Goal: Contribute content: Contribute content

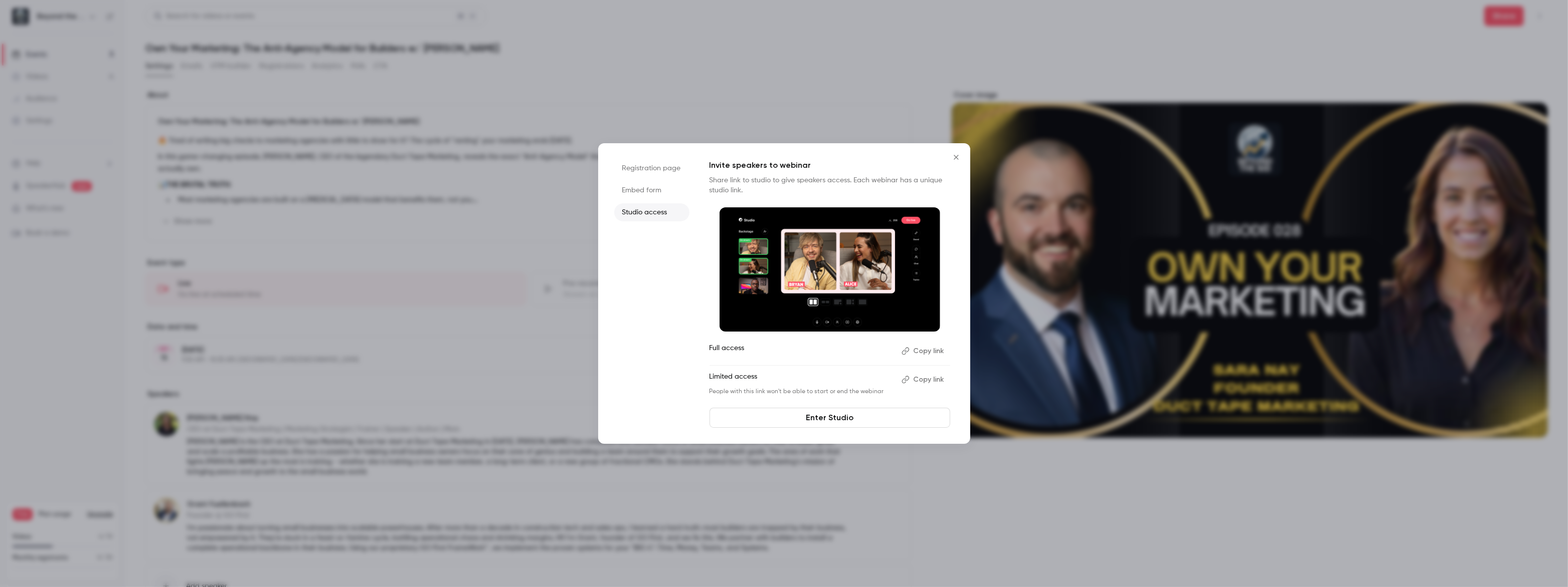
click at [955, 149] on button "Close" at bounding box center [956, 157] width 20 height 20
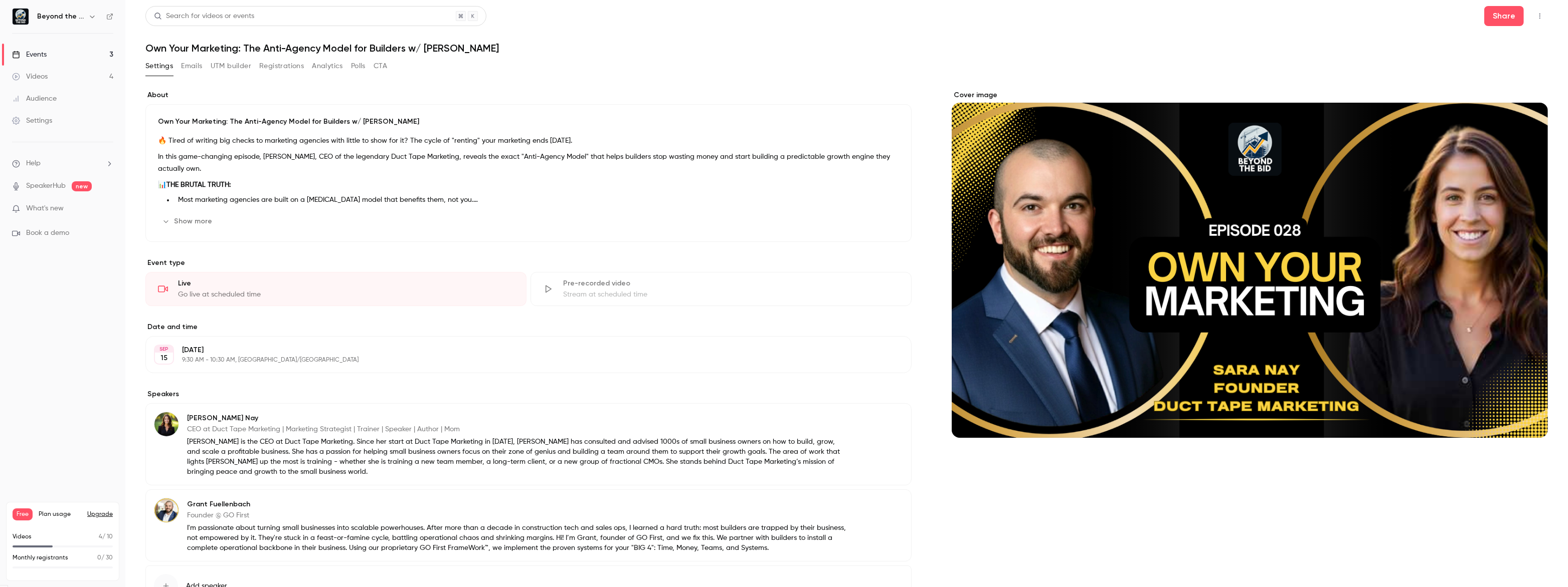
click at [49, 61] on link "Events 3" at bounding box center [62, 54] width 125 height 22
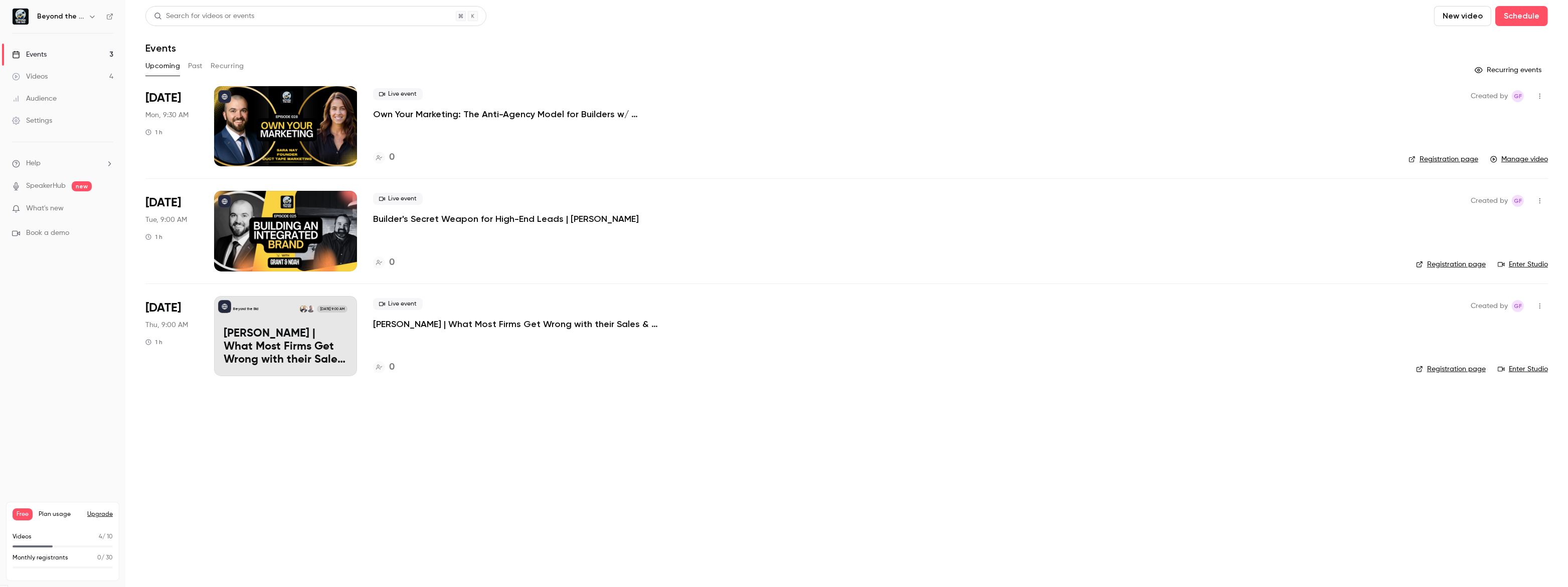
click at [509, 117] on p "Own Your Marketing: The Anti-Agency Model for Builders w/ [PERSON_NAME]" at bounding box center [523, 114] width 301 height 12
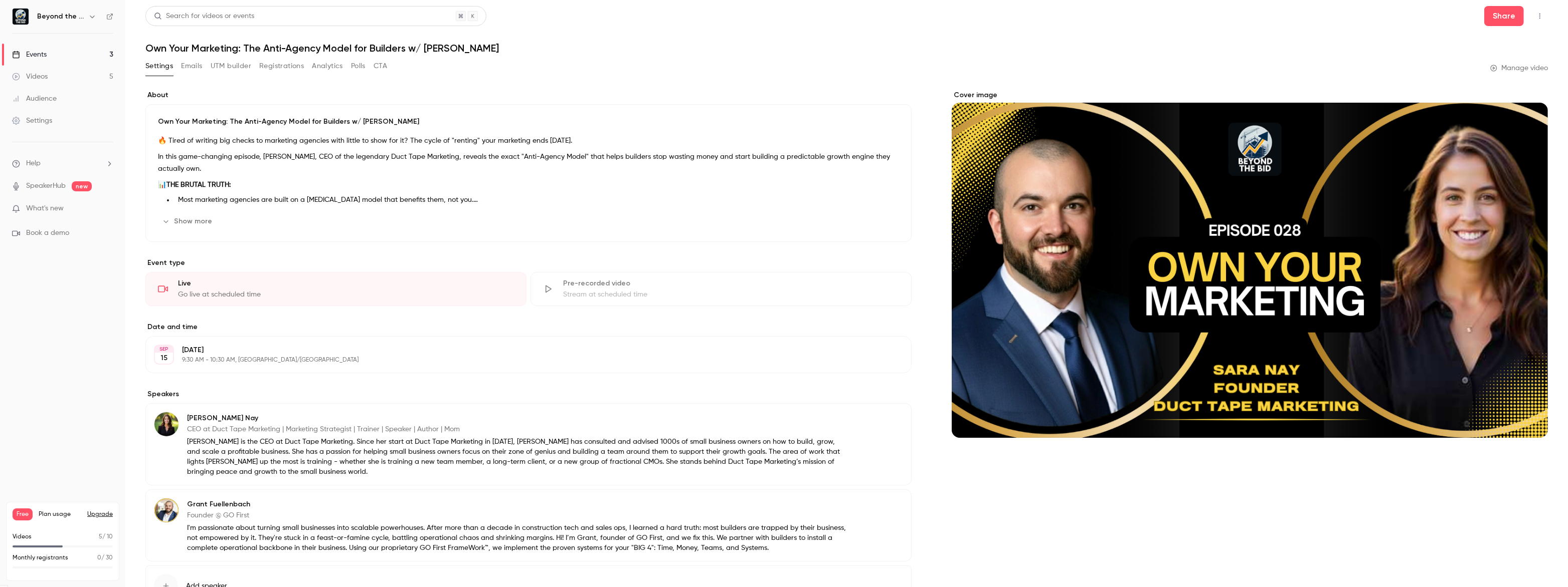
click at [42, 79] on div "Videos" at bounding box center [30, 76] width 35 height 10
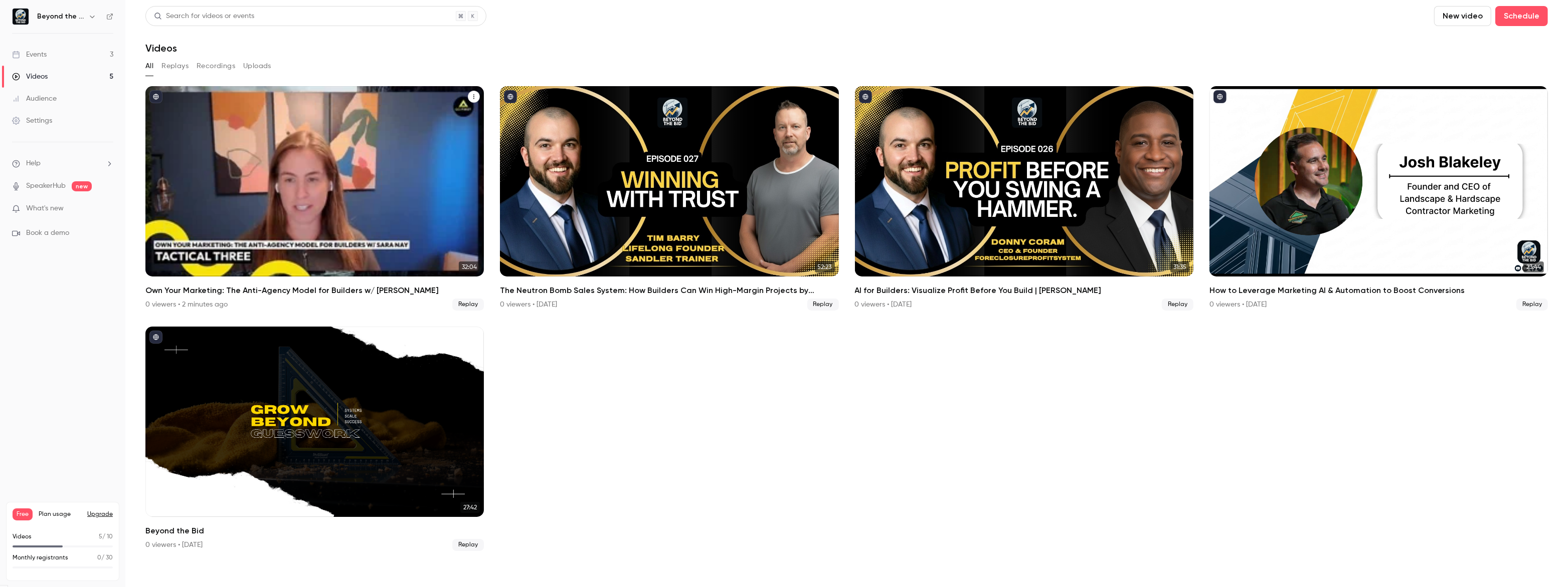
click at [255, 202] on div "Own Your Marketing: The Anti-Agency Model for Builders w/ Sara Nay" at bounding box center [315, 181] width 339 height 190
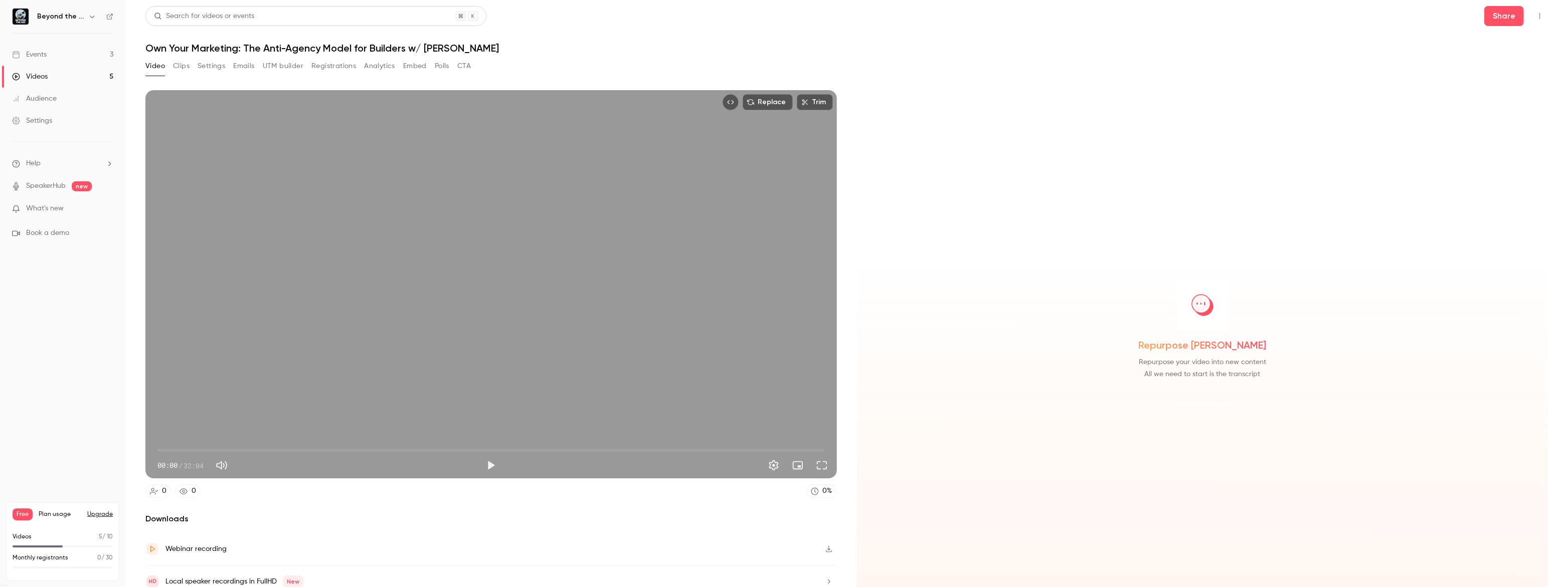
click at [1224, 401] on button "Get started" at bounding box center [1203, 404] width 65 height 24
click at [185, 66] on button "Clips" at bounding box center [181, 66] width 16 height 16
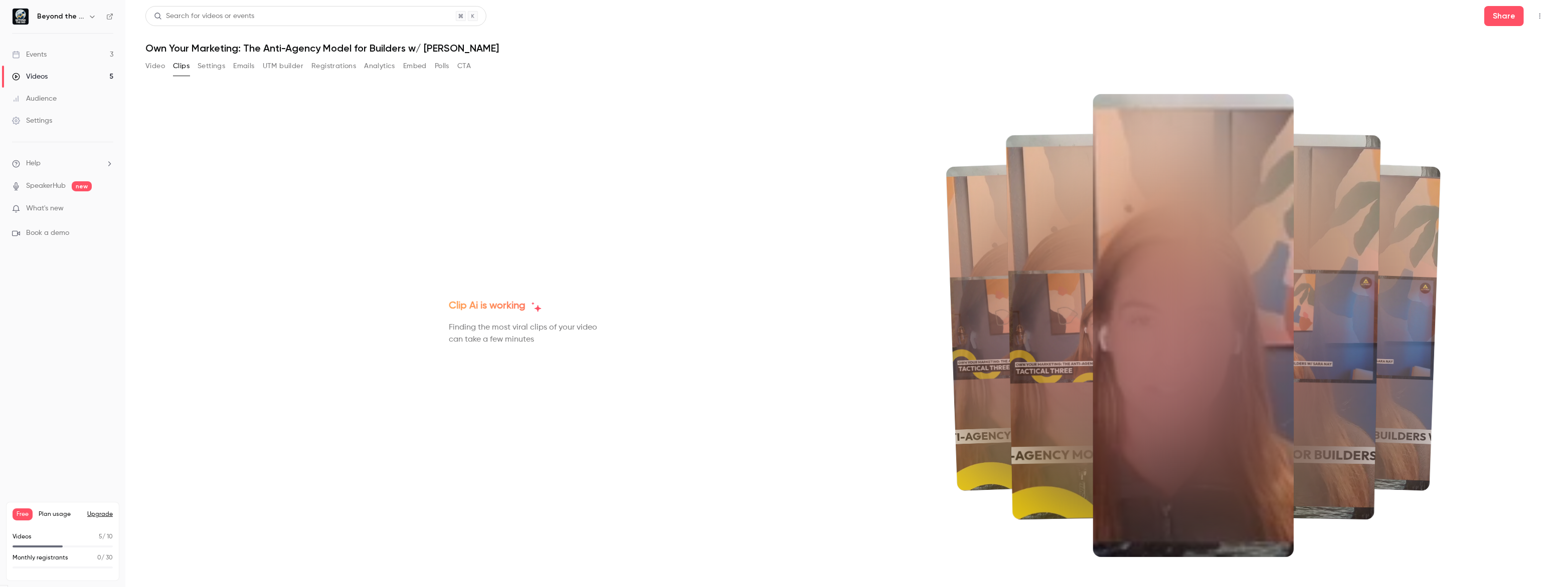
click at [166, 74] on div "Video Clips Settings Emails UTM builder Registrations Analytics Embed Polls CTA" at bounding box center [308, 66] width 325 height 16
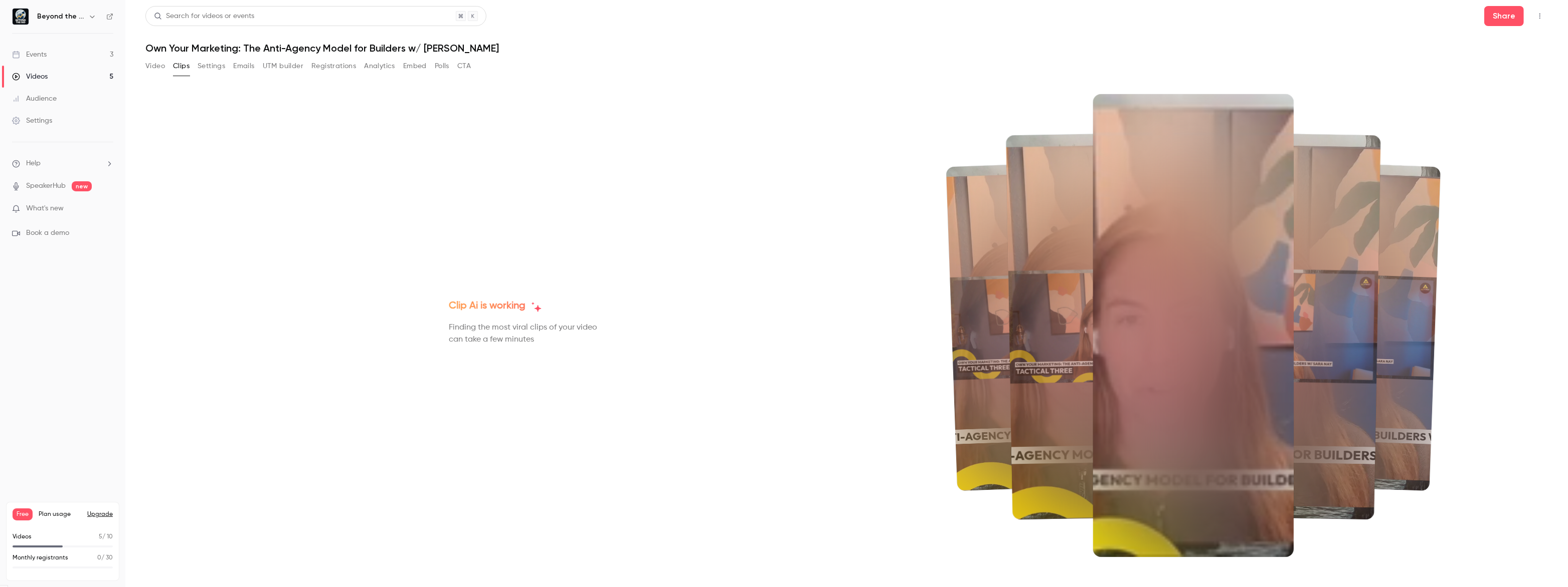
click at [160, 70] on button "Video" at bounding box center [155, 66] width 19 height 16
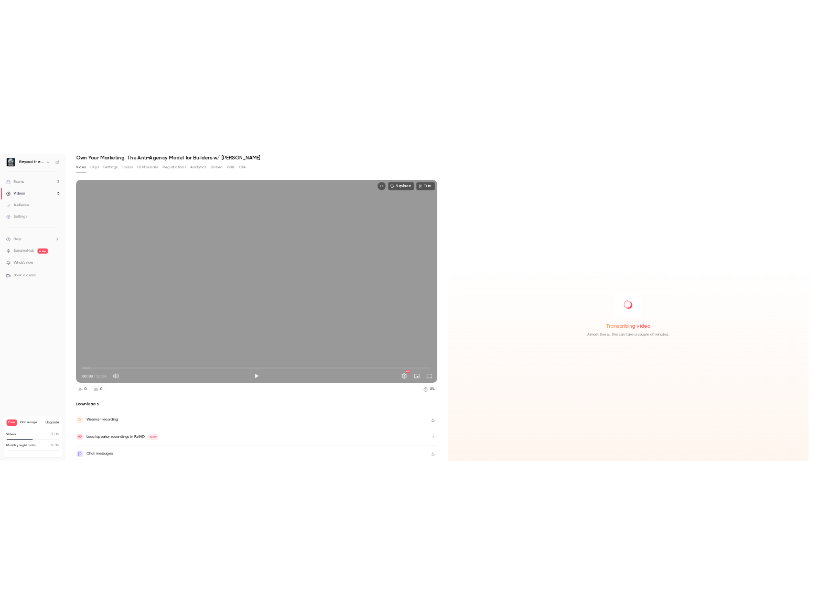
scroll to position [43, 0]
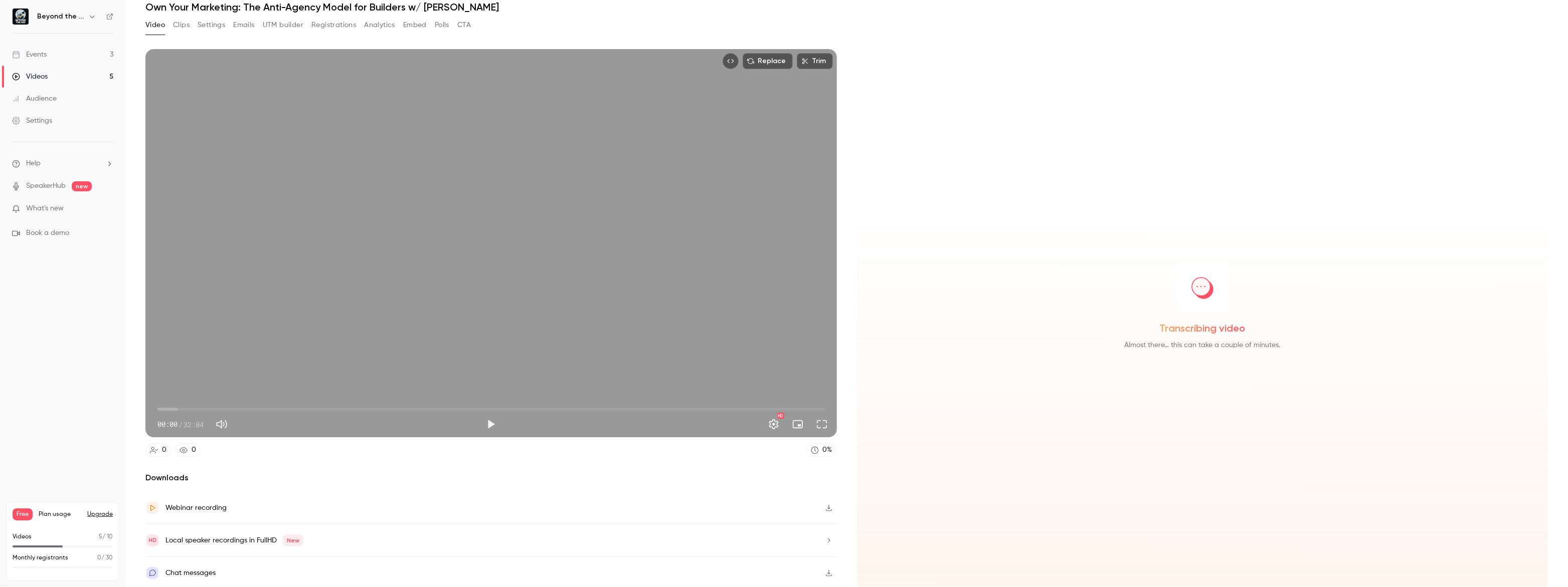
click at [828, 510] on icon "button" at bounding box center [828, 508] width 8 height 7
click at [805, 543] on div "Local speaker recordings in FullHD New" at bounding box center [491, 541] width 692 height 33
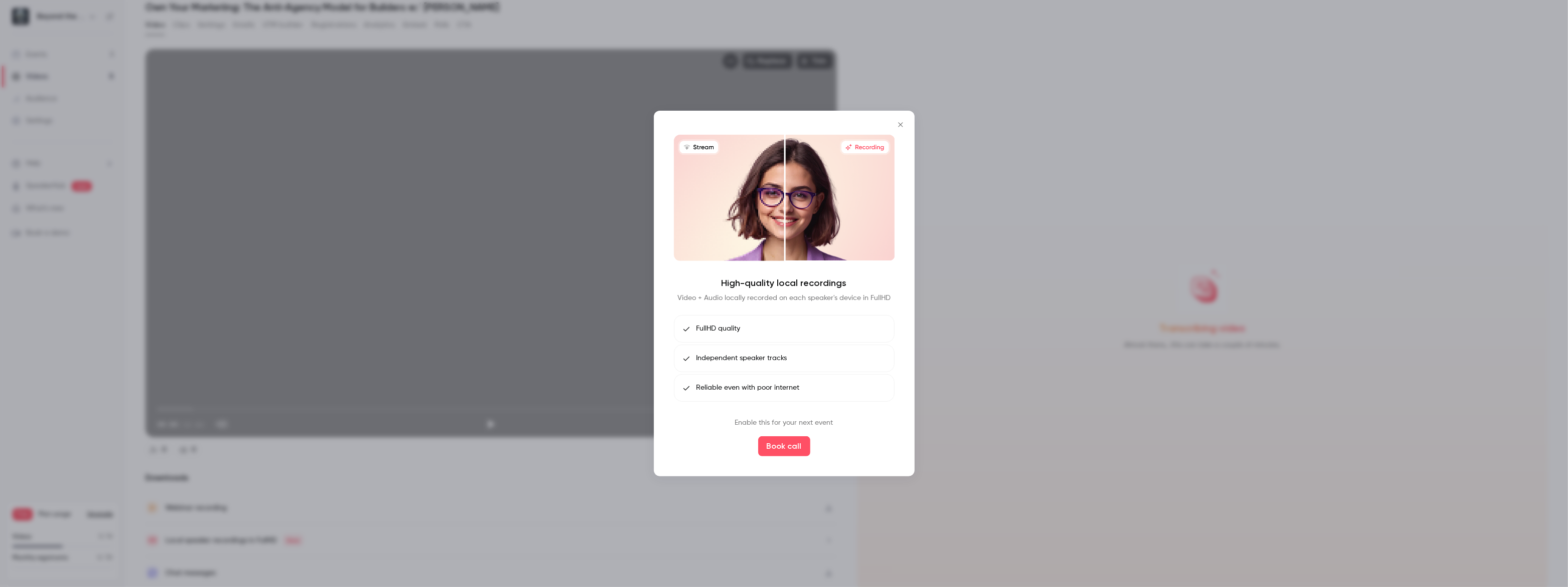
click at [895, 127] on icon "Close" at bounding box center [900, 124] width 12 height 8
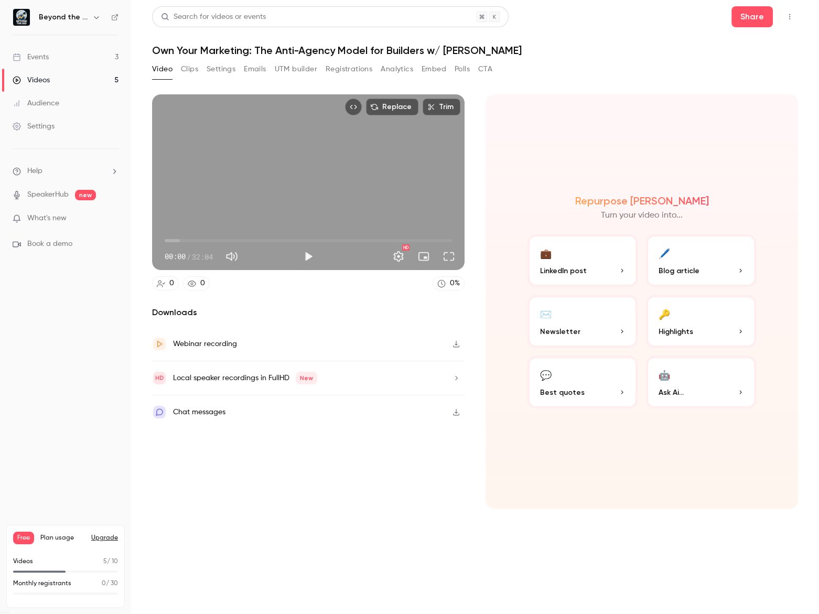
scroll to position [0, 0]
click at [558, 44] on h1 "Own Your Marketing: The Anti-Agency Model for Builders w/ [PERSON_NAME]" at bounding box center [475, 50] width 646 height 13
click at [62, 75] on link "Videos 5" at bounding box center [65, 80] width 131 height 23
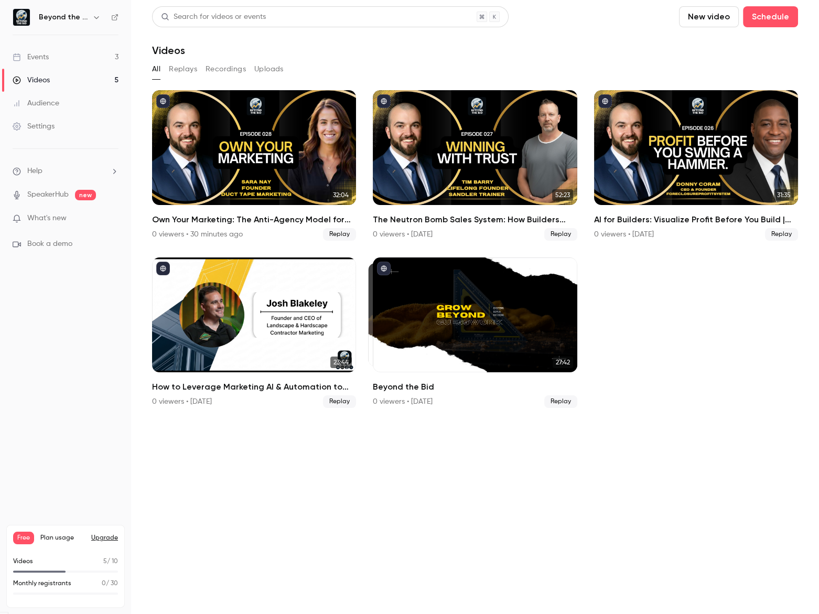
click at [725, 15] on button "New video" at bounding box center [709, 16] width 60 height 21
click at [732, 38] on li "Record" at bounding box center [738, 45] width 113 height 27
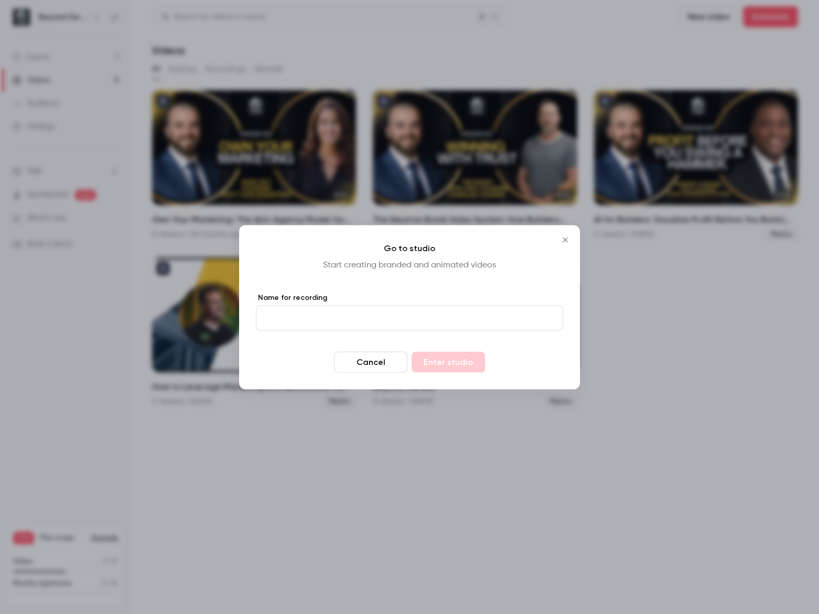
click at [325, 314] on input "Name for recording" at bounding box center [409, 317] width 307 height 25
type input "********"
click at [461, 360] on button "Enter studio" at bounding box center [448, 361] width 73 height 21
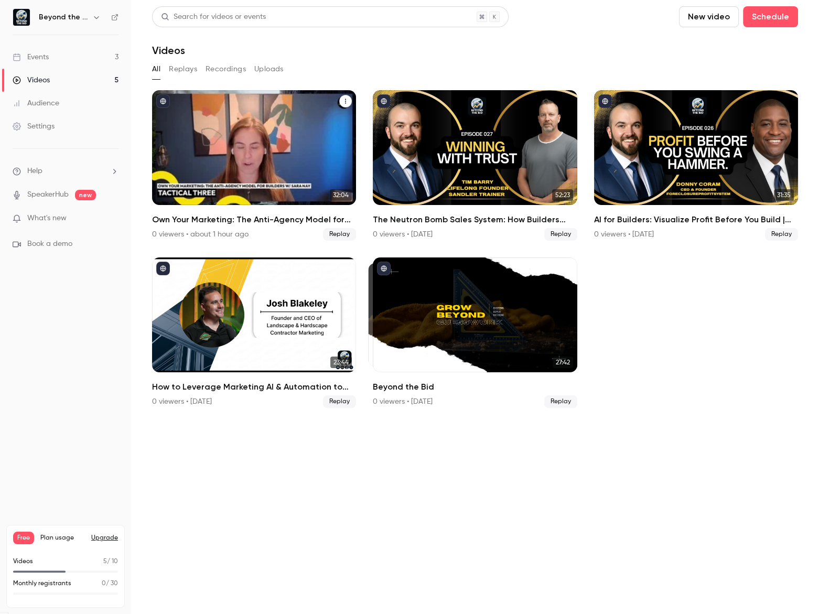
click at [197, 143] on div "Own Your Marketing: The Anti-Agency Model for Builders w/ Sara Nay" at bounding box center [254, 147] width 204 height 115
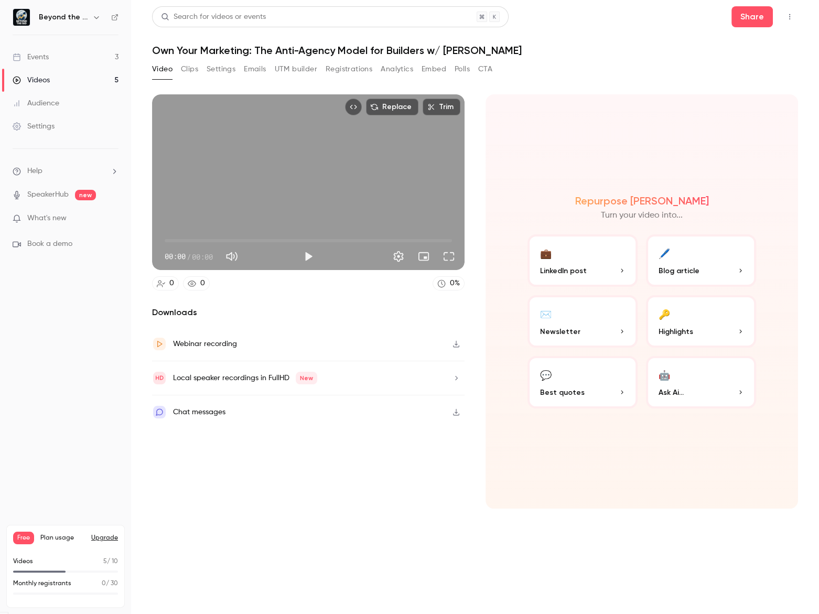
click at [192, 68] on button "Clips" at bounding box center [189, 69] width 17 height 17
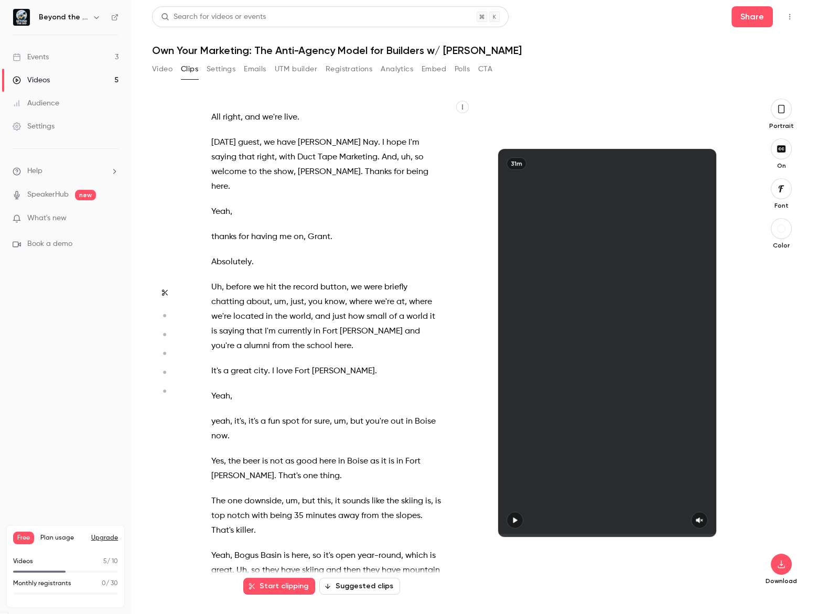
click at [373, 577] on div "Start clipping Suggested clips" at bounding box center [321, 581] width 246 height 26
click at [373, 586] on button "Suggested clips" at bounding box center [359, 586] width 81 height 17
click at [347, 585] on button "Suggested clips" at bounding box center [359, 586] width 81 height 17
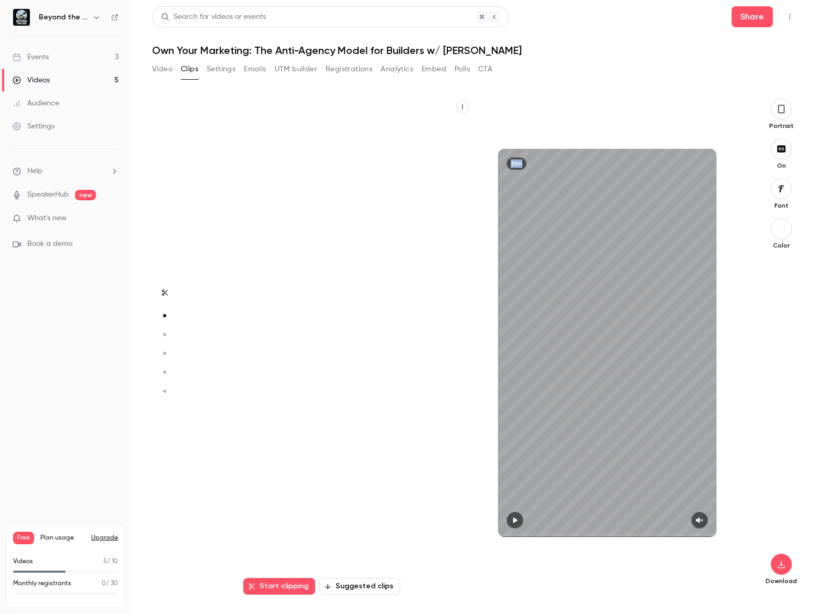
scroll to position [496, 0]
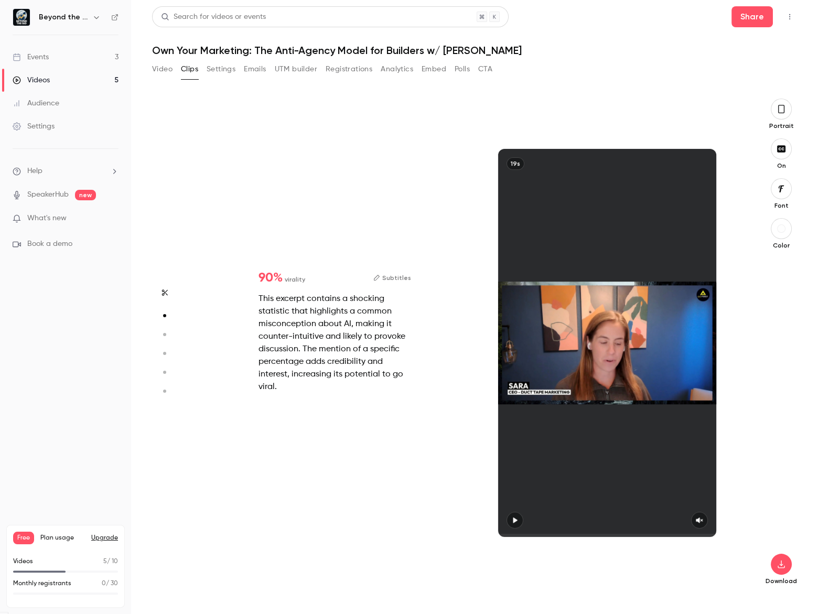
click at [510, 523] on div at bounding box center [607, 343] width 218 height 388
click at [520, 514] on div at bounding box center [607, 343] width 218 height 388
click at [549, 75] on div "Video Clips Settings Emails UTM builder Registrations Analytics Embed Polls CTA" at bounding box center [475, 71] width 646 height 21
drag, startPoint x: 549, startPoint y: 75, endPoint x: 565, endPoint y: 154, distance: 79.6
click at [549, 75] on div "Video Clips Settings Emails UTM builder Registrations Analytics Embed Polls CTA" at bounding box center [475, 71] width 646 height 21
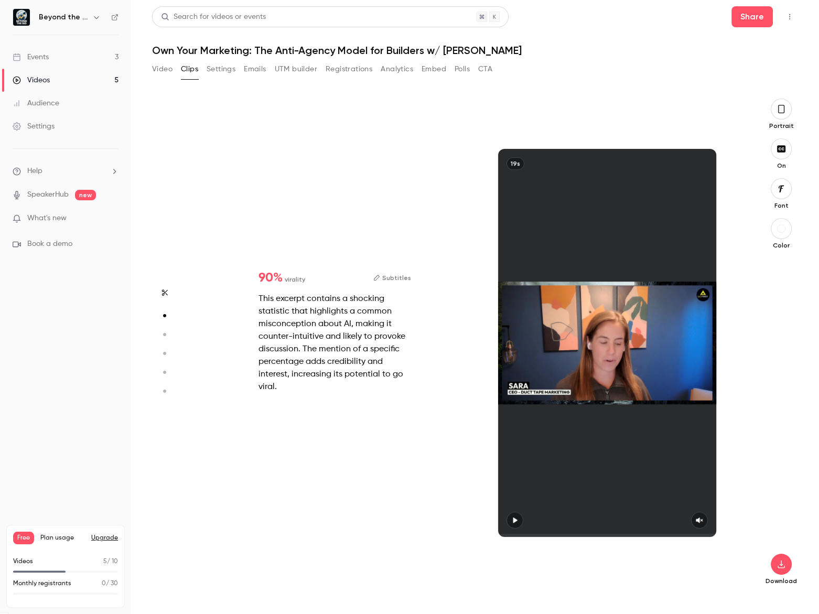
click at [514, 521] on div at bounding box center [607, 343] width 218 height 388
drag, startPoint x: 202, startPoint y: 202, endPoint x: 94, endPoint y: 68, distance: 173.0
click at [201, 201] on div "90 % virality Subtitles This excerpt contains a shocking statistic that highlig…" at bounding box center [470, 343] width 545 height 488
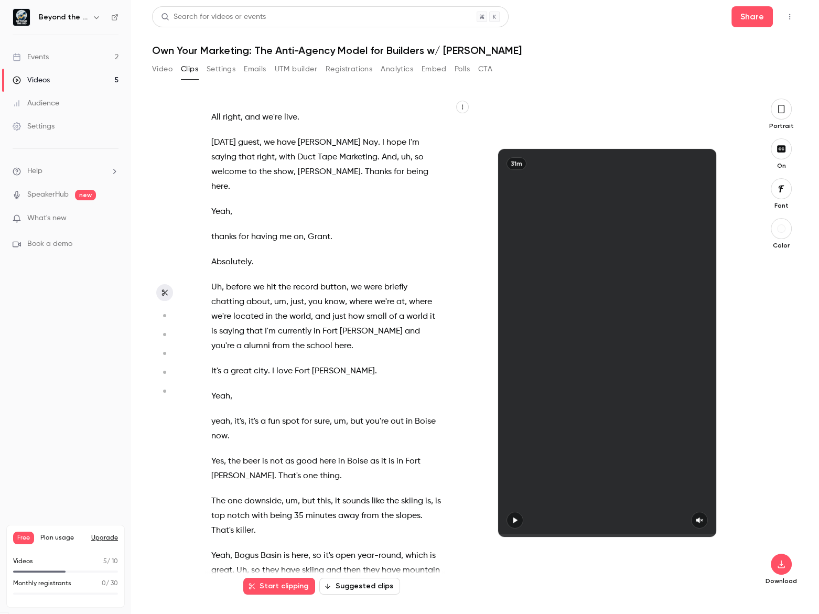
click at [353, 589] on button "Suggested clips" at bounding box center [359, 586] width 81 height 17
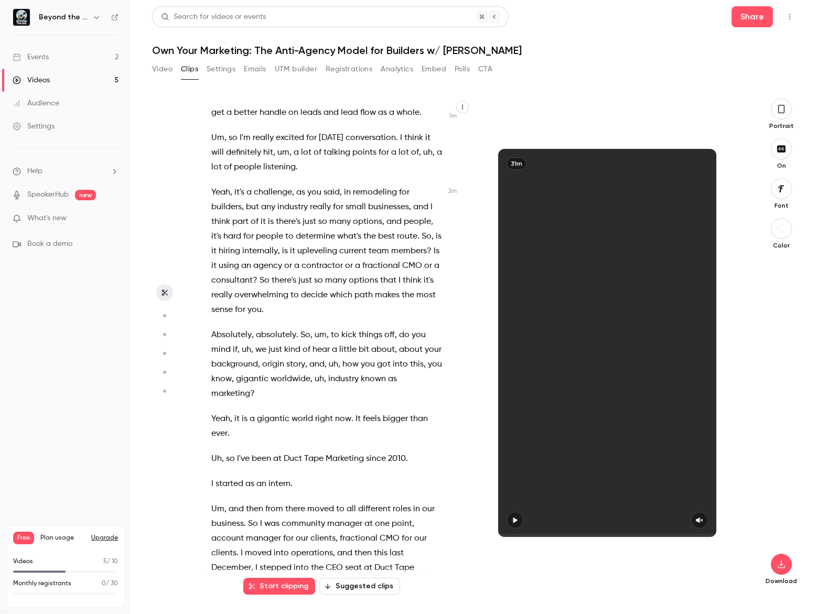
scroll to position [953, 0]
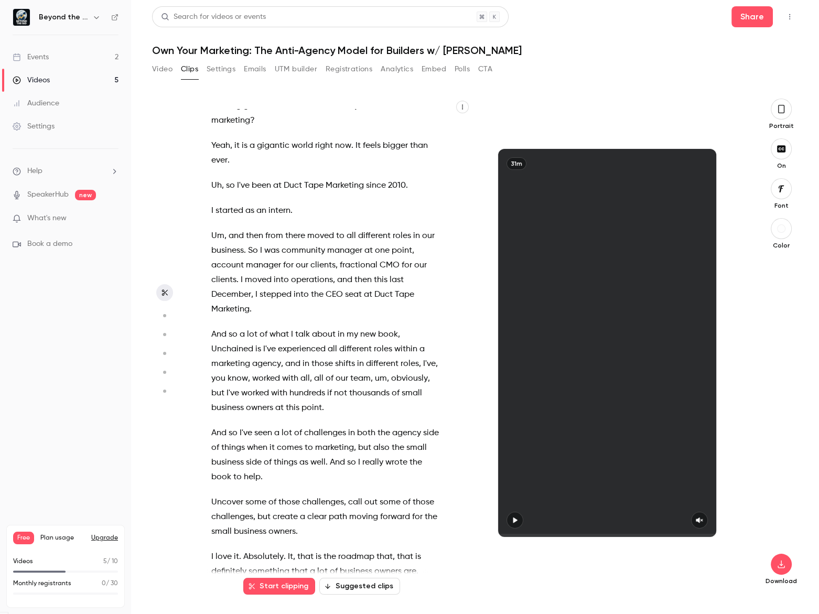
click at [346, 592] on button "Suggested clips" at bounding box center [359, 586] width 81 height 17
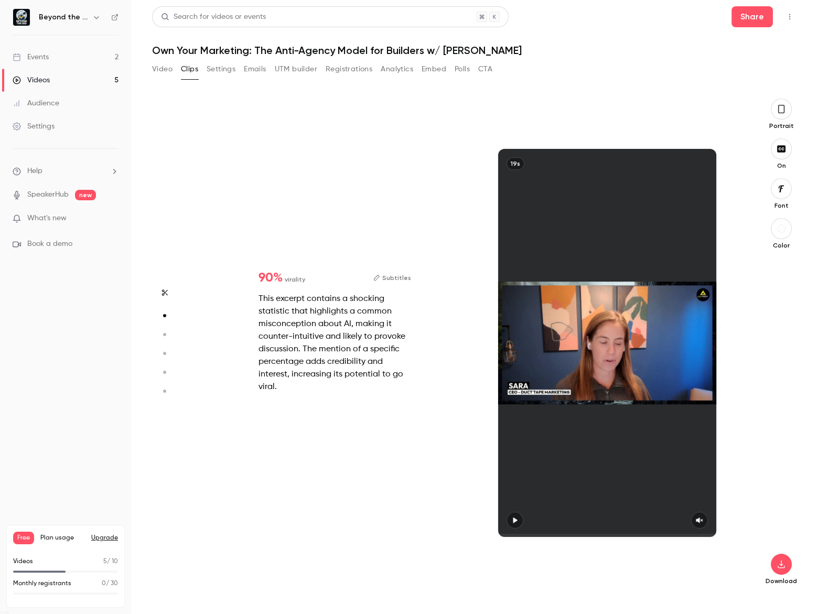
scroll to position [0, 0]
click at [514, 518] on div at bounding box center [607, 343] width 218 height 388
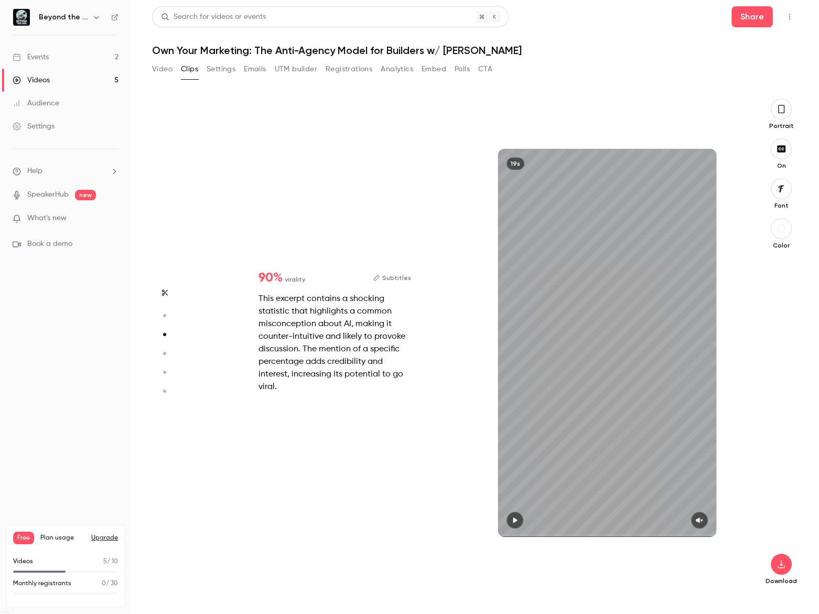
scroll to position [496, 0]
click at [696, 523] on icon "button" at bounding box center [699, 519] width 8 height 7
click at [512, 521] on icon "button" at bounding box center [515, 519] width 8 height 7
click at [781, 115] on button "button" at bounding box center [781, 109] width 21 height 21
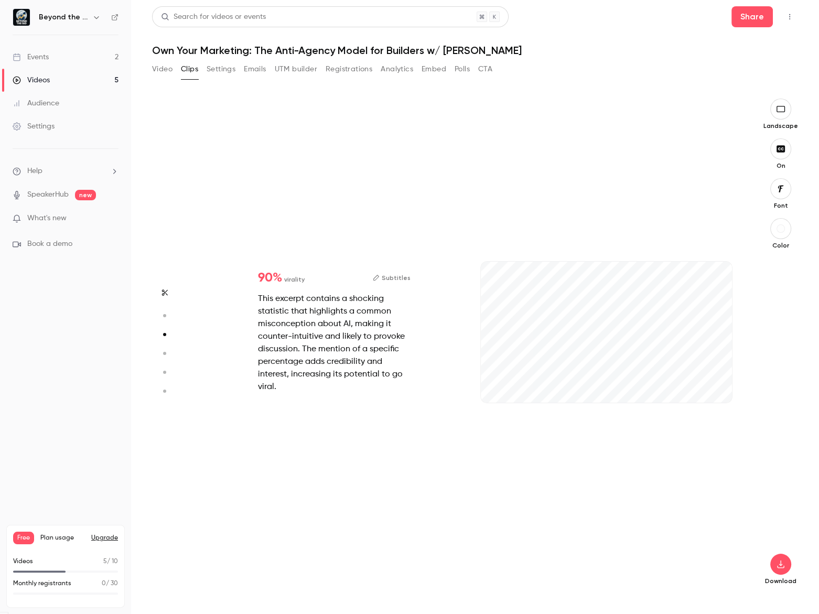
click at [778, 109] on icon "button" at bounding box center [781, 109] width 12 height 8
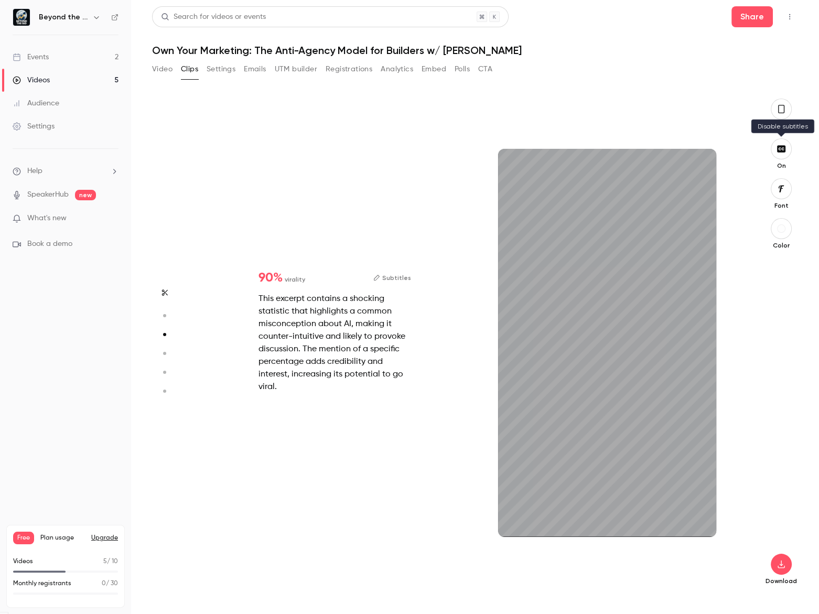
click at [780, 147] on icon "button" at bounding box center [781, 148] width 8 height 7
click at [782, 152] on icon "button" at bounding box center [781, 149] width 12 height 8
click at [771, 185] on button "button" at bounding box center [781, 188] width 21 height 21
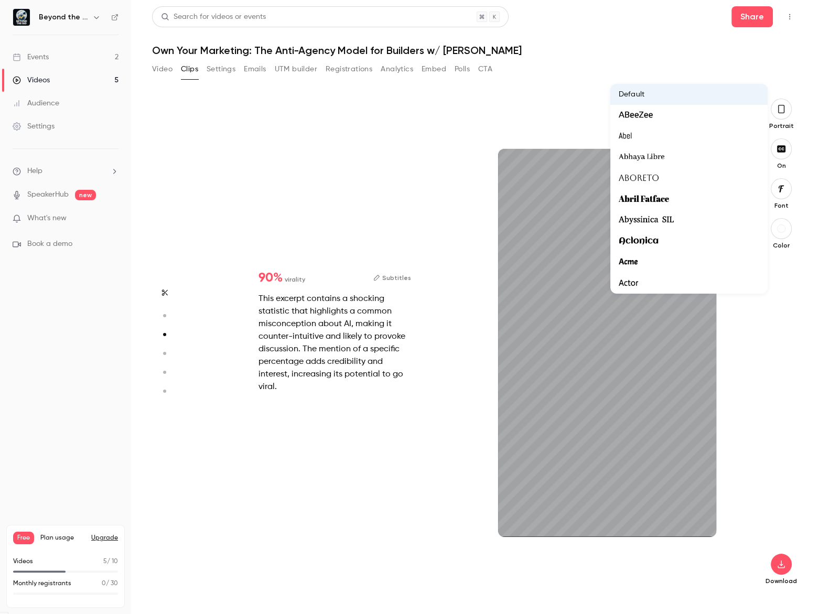
click at [767, 320] on div at bounding box center [409, 307] width 819 height 614
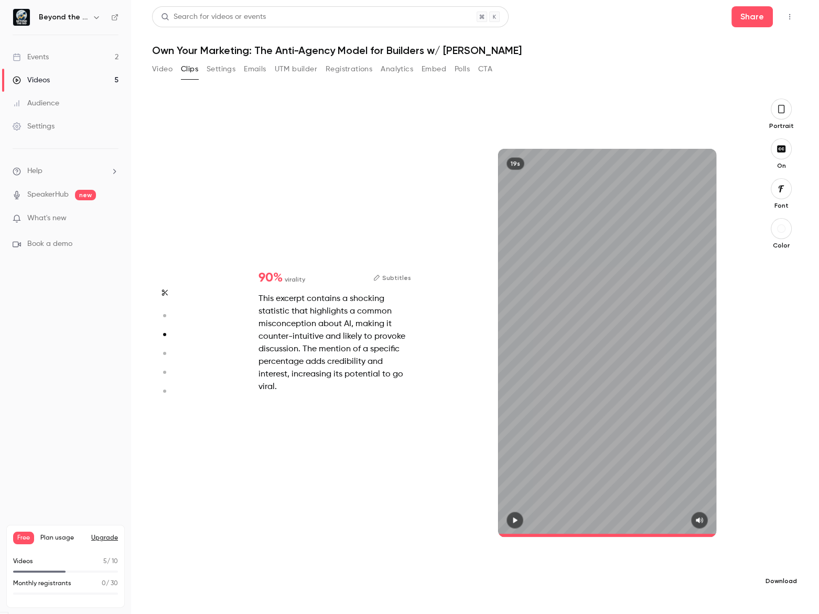
click at [780, 560] on icon "button" at bounding box center [781, 564] width 13 height 8
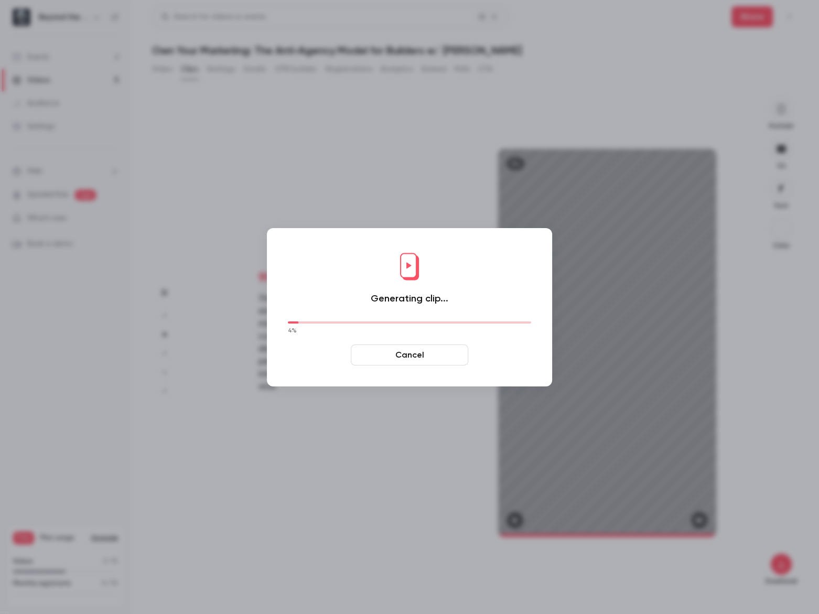
click at [530, 75] on div at bounding box center [409, 307] width 819 height 614
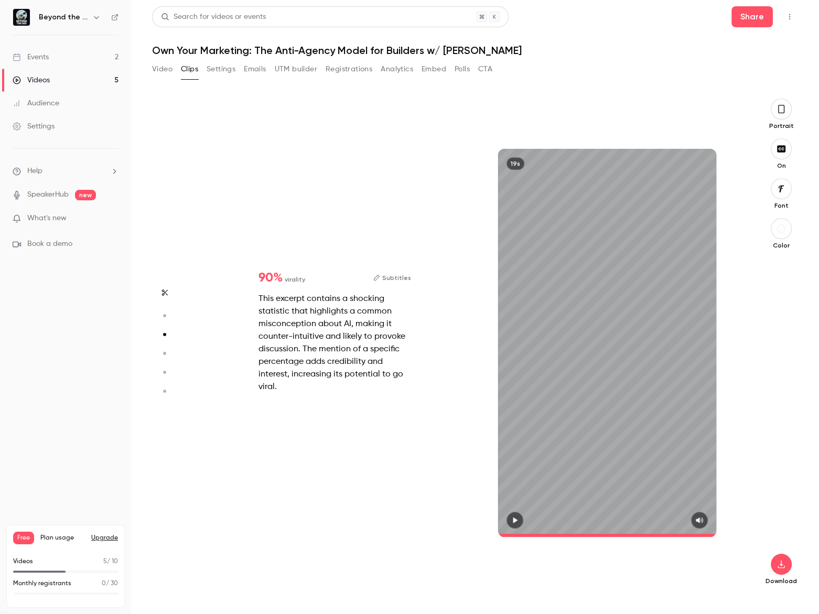
type input "*"
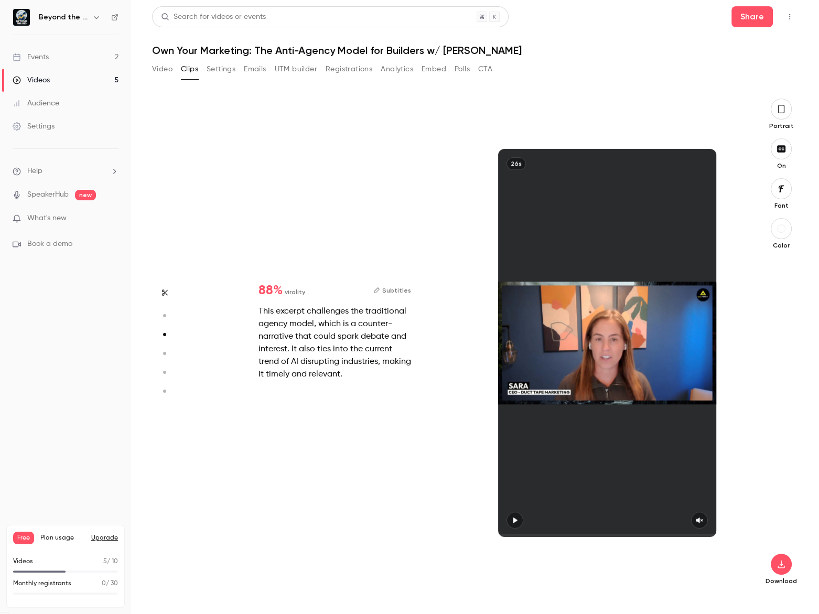
scroll to position [992, 0]
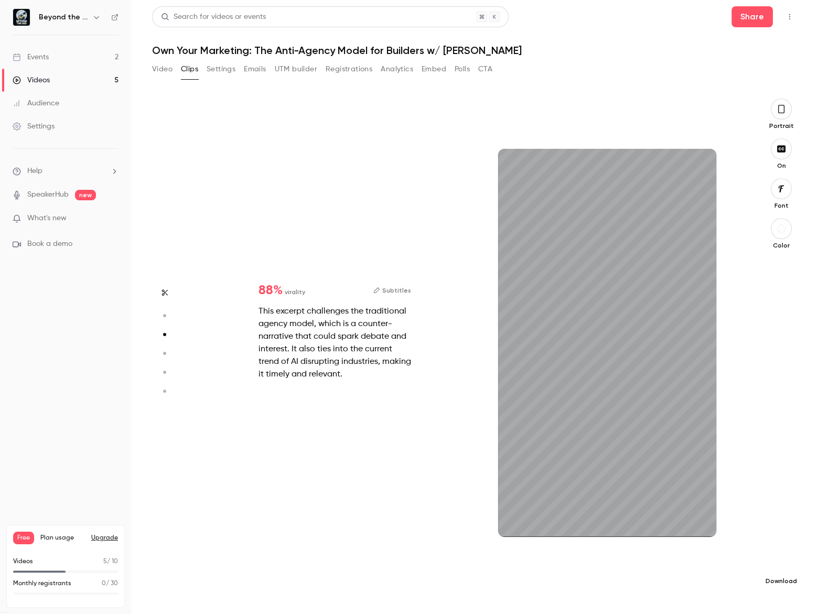
click at [776, 566] on icon "button" at bounding box center [781, 564] width 13 height 8
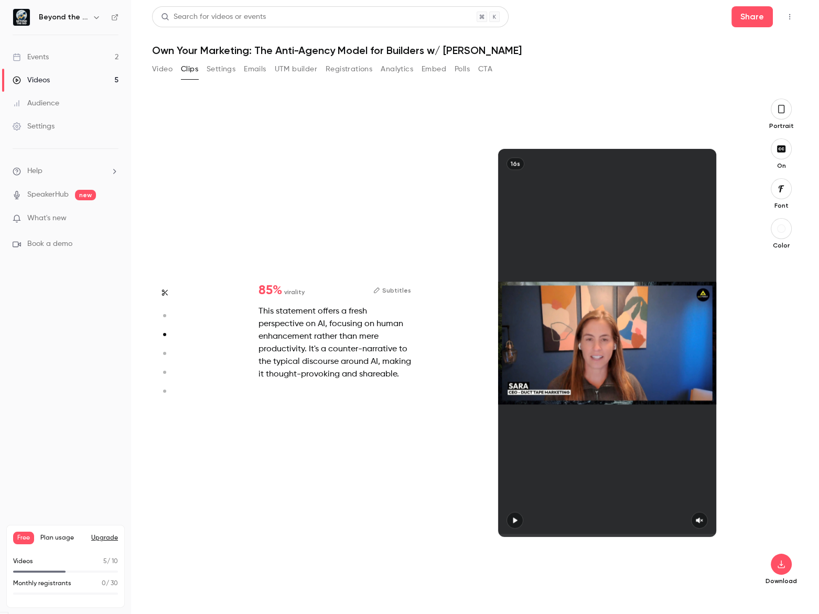
type input "*"
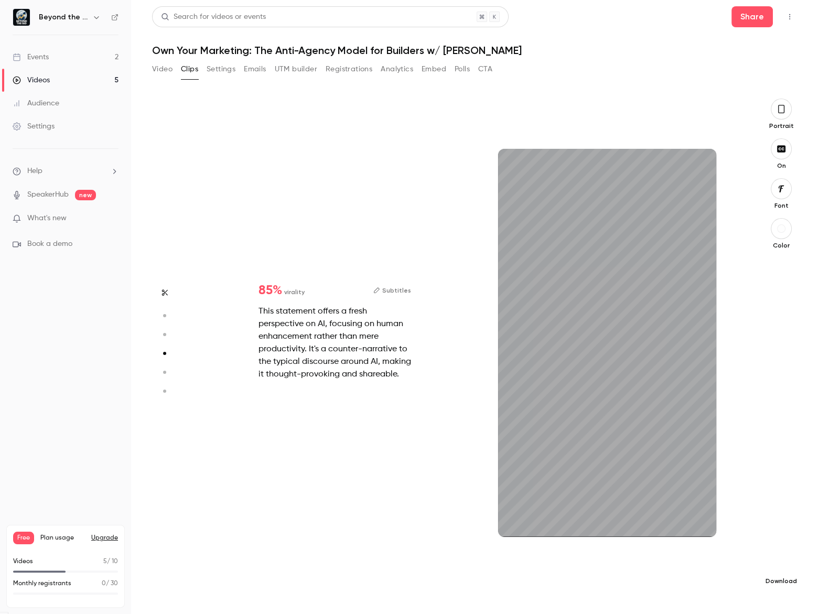
click at [782, 567] on icon "button" at bounding box center [780, 564] width 7 height 8
type input "*"
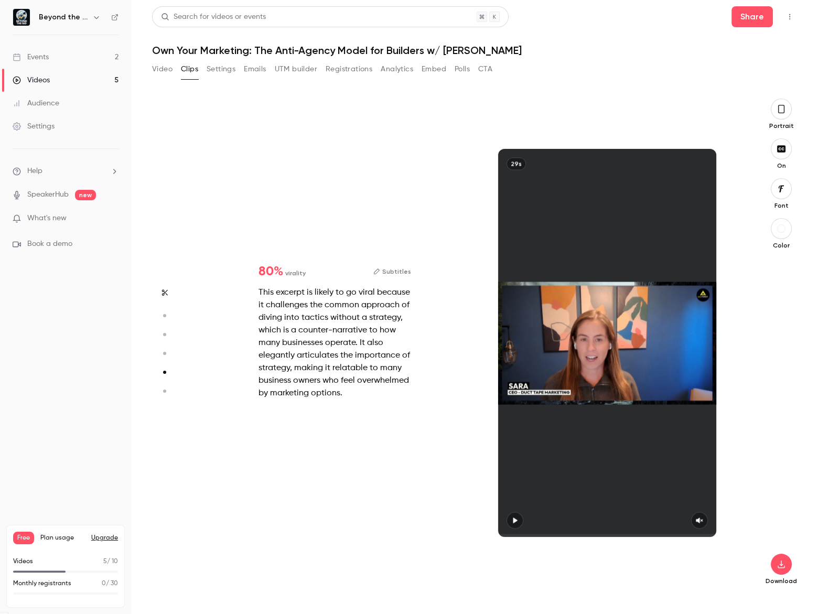
scroll to position [1985, 0]
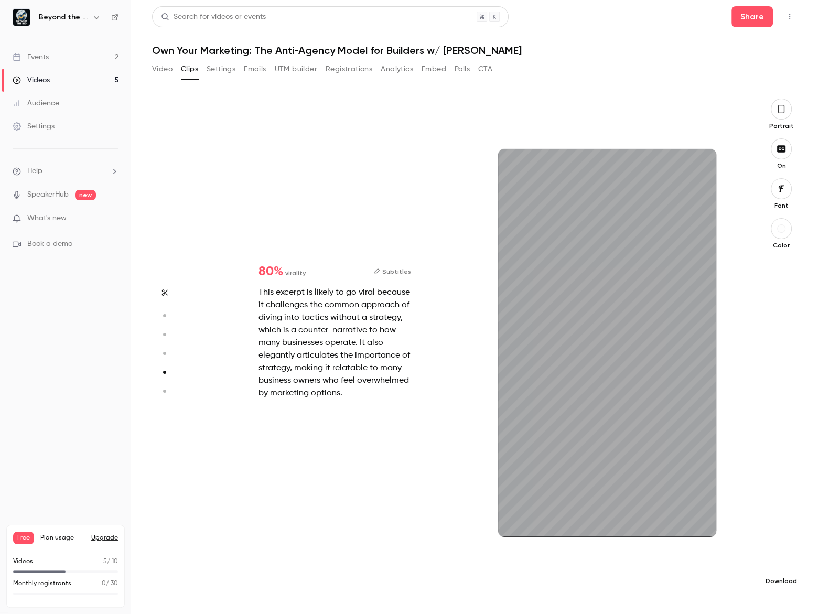
click at [777, 566] on icon "button" at bounding box center [780, 564] width 7 height 8
type input "*"
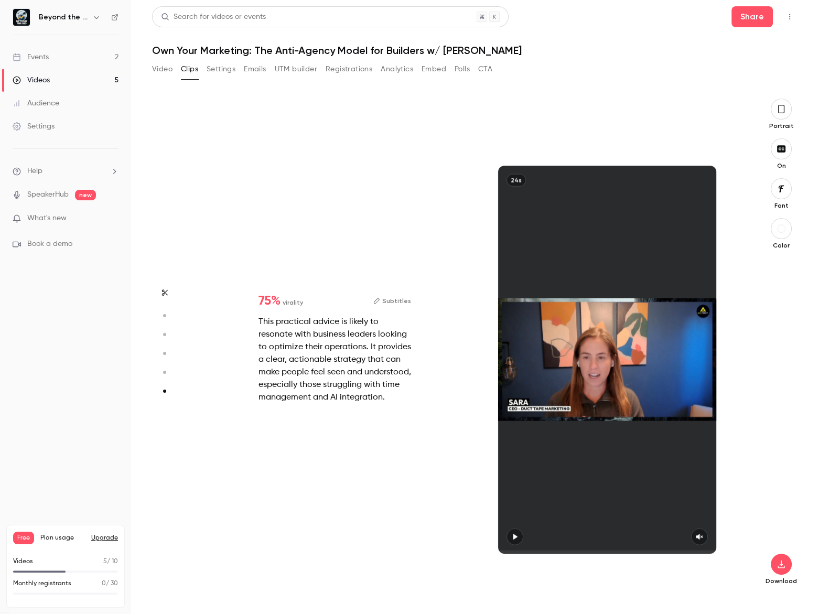
scroll to position [2465, 0]
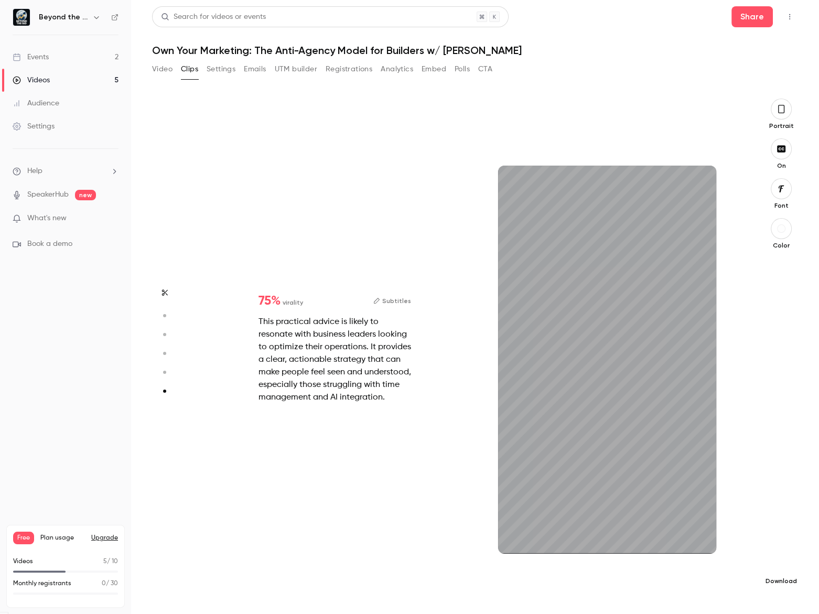
click at [781, 561] on icon "button" at bounding box center [780, 564] width 7 height 8
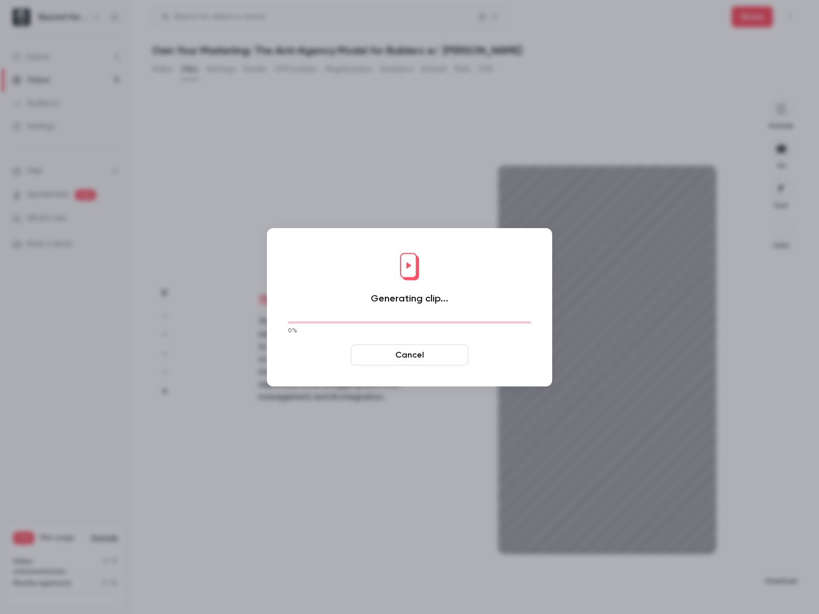
click at [781, 561] on div at bounding box center [409, 307] width 819 height 614
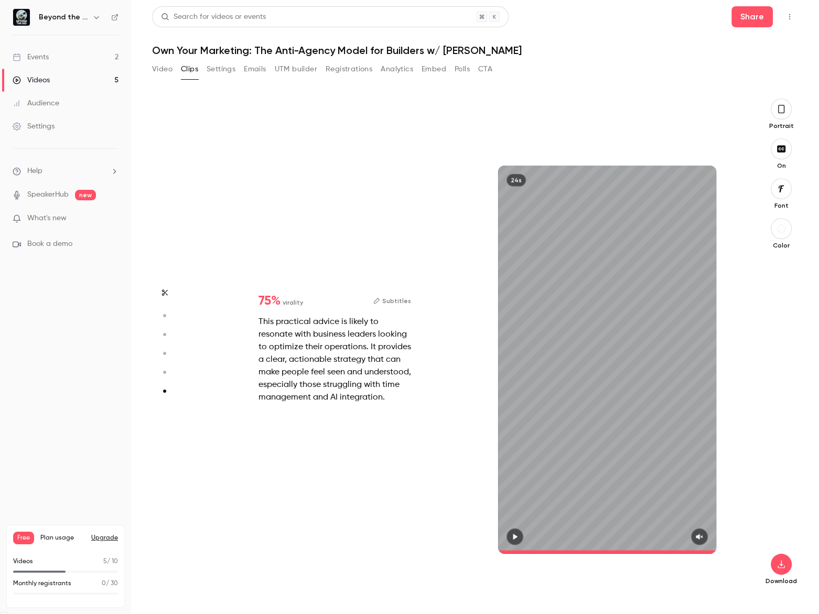
type input "****"
drag, startPoint x: 168, startPoint y: 69, endPoint x: 251, endPoint y: 93, distance: 86.3
click at [168, 69] on button "Video" at bounding box center [162, 69] width 20 height 17
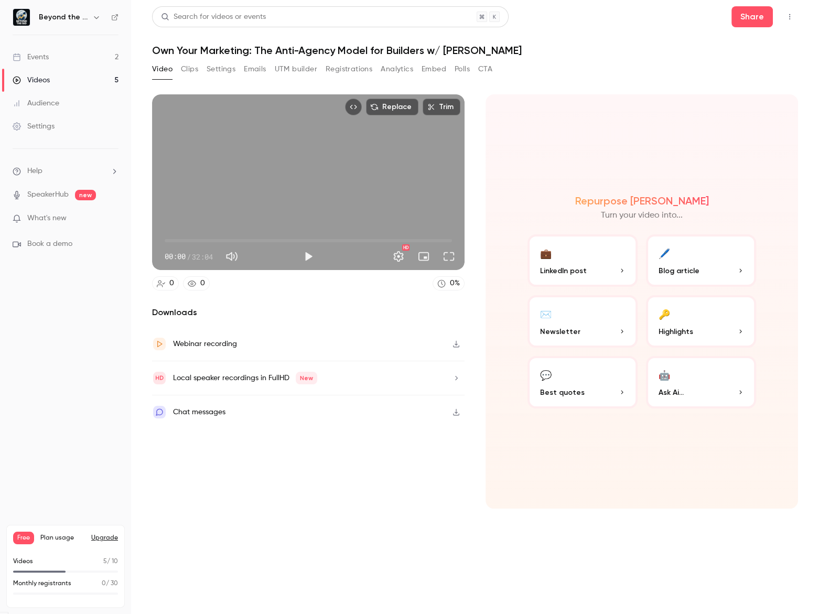
click at [55, 62] on link "Events 2" at bounding box center [65, 57] width 131 height 23
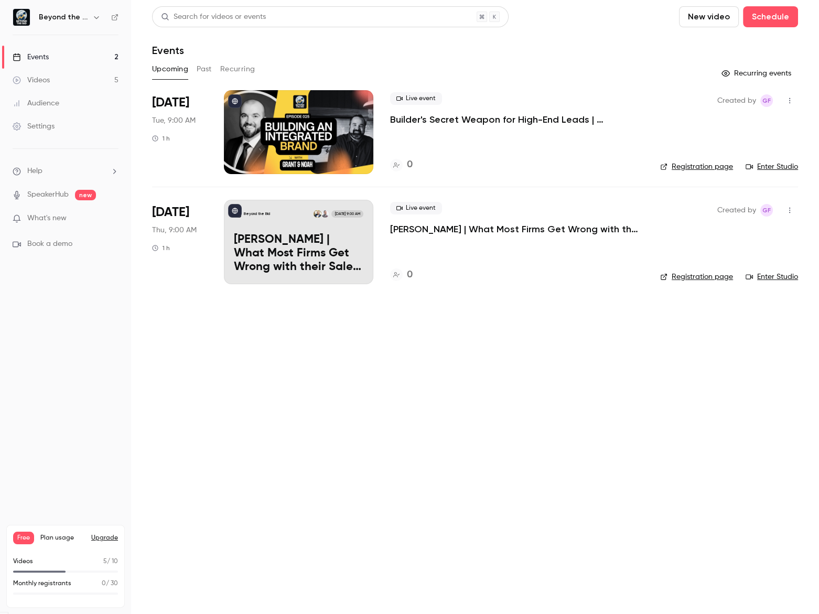
click at [98, 84] on link "Videos 5" at bounding box center [65, 80] width 131 height 23
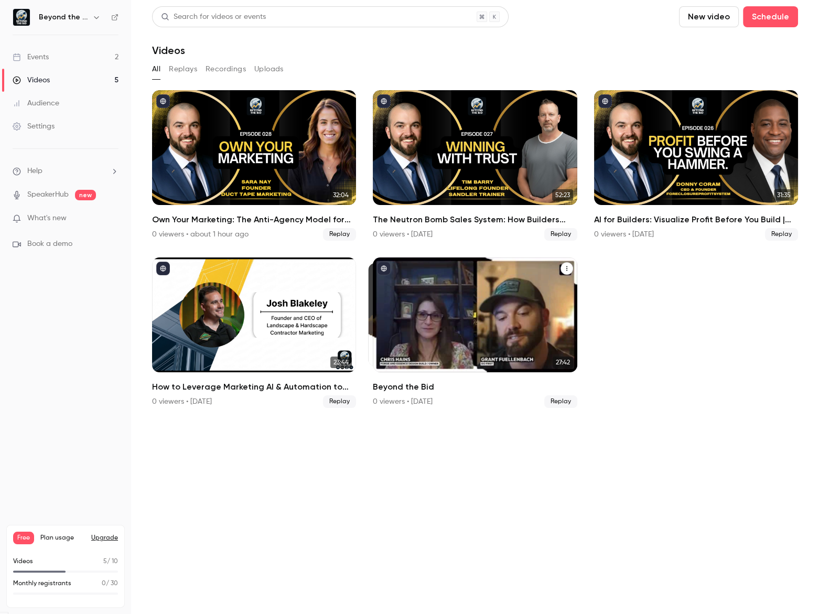
click at [562, 272] on button "Beyond the Bid" at bounding box center [566, 268] width 13 height 13
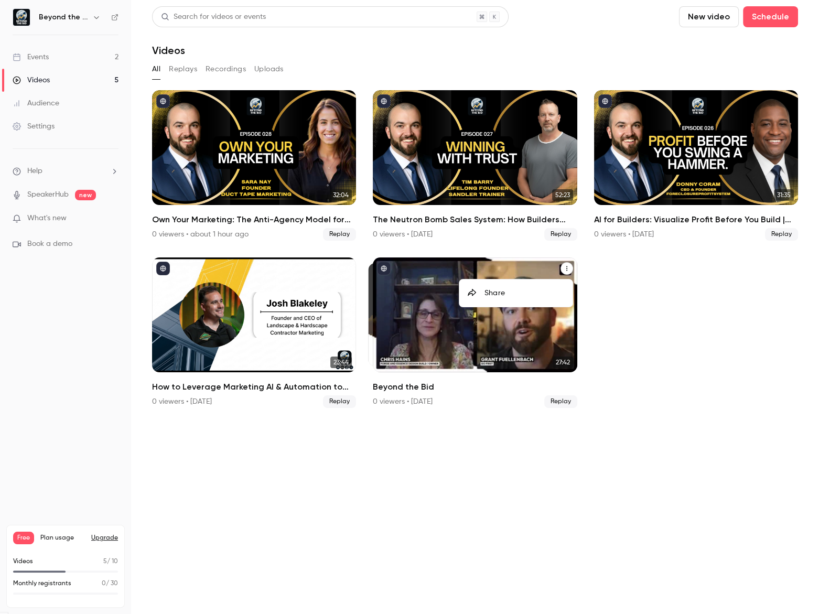
drag, startPoint x: 698, startPoint y: 340, endPoint x: 609, endPoint y: 339, distance: 89.1
click at [688, 342] on div at bounding box center [409, 307] width 819 height 614
click at [500, 330] on div "Beyond the Bid" at bounding box center [475, 314] width 204 height 115
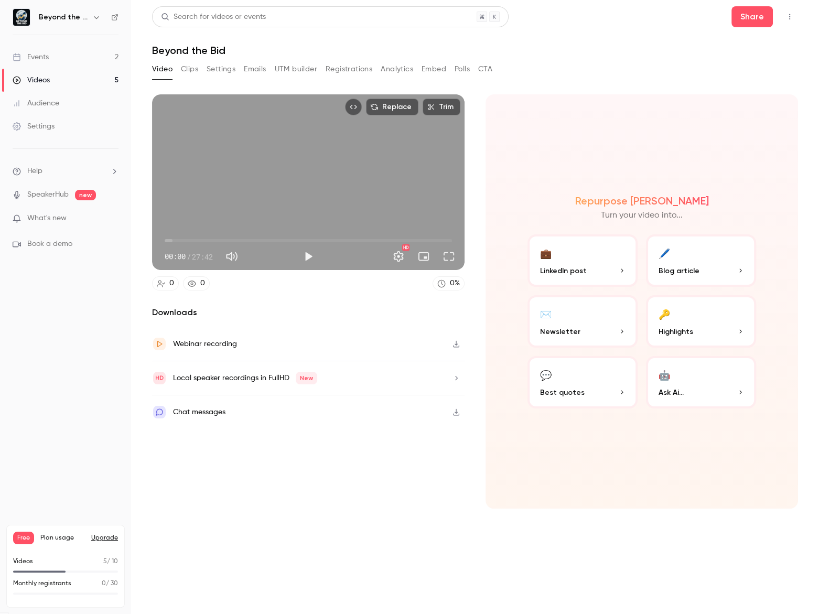
click at [403, 112] on button "Replace" at bounding box center [392, 107] width 52 height 17
click at [218, 69] on button "Settings" at bounding box center [221, 69] width 29 height 17
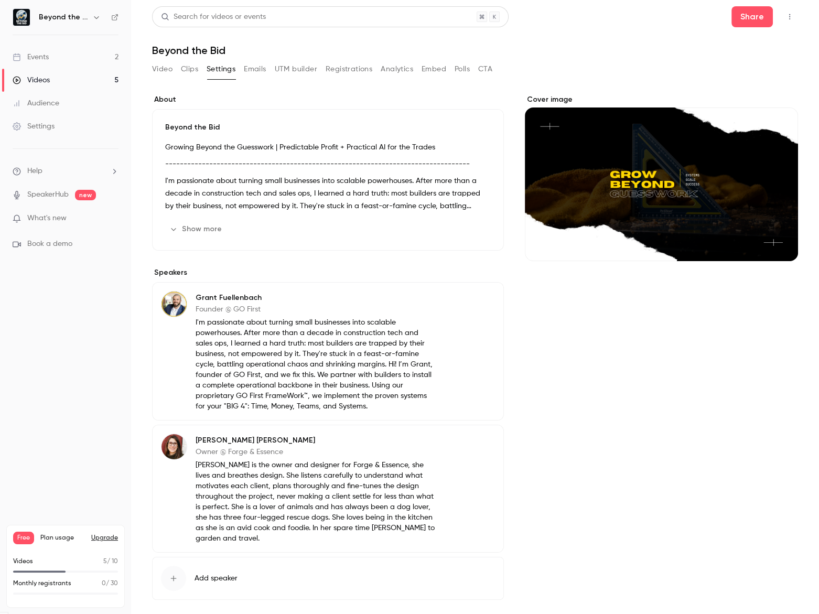
click at [772, 247] on button "Cover image" at bounding box center [779, 242] width 21 height 21
click at [665, 365] on div "Cover image" at bounding box center [662, 363] width 274 height 539
click at [35, 62] on link "Events 2" at bounding box center [65, 57] width 131 height 23
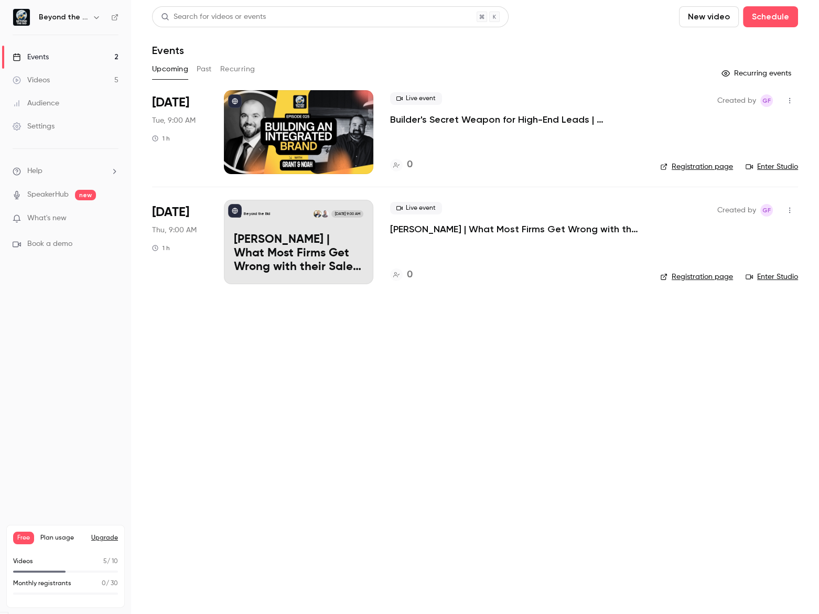
click at [94, 89] on link "Videos 5" at bounding box center [65, 80] width 131 height 23
